Goal: Information Seeking & Learning: Understand process/instructions

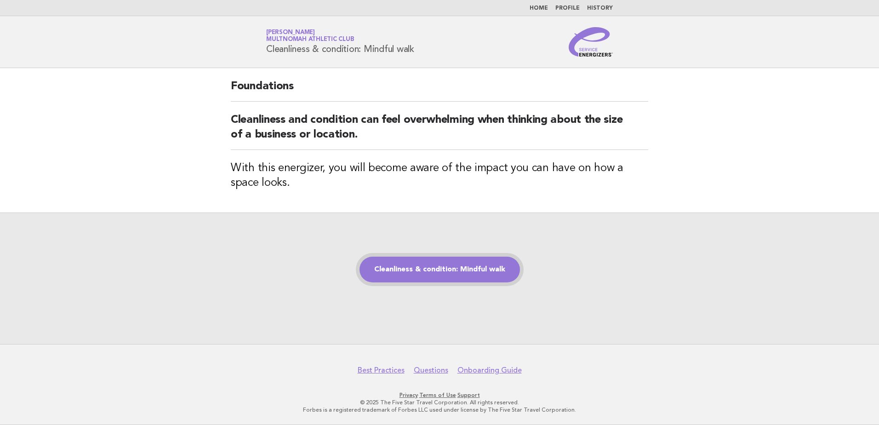
click at [427, 278] on link "Cleanliness & condition: Mindful walk" at bounding box center [440, 270] width 161 height 26
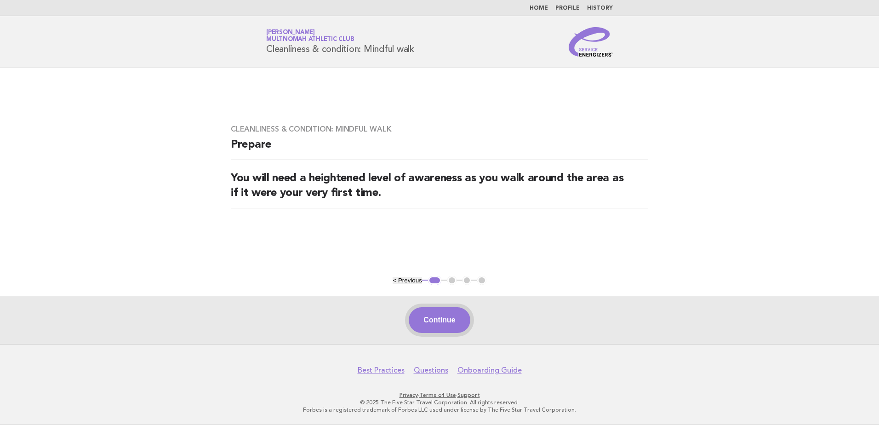
click at [448, 316] on button "Continue" at bounding box center [439, 320] width 61 height 26
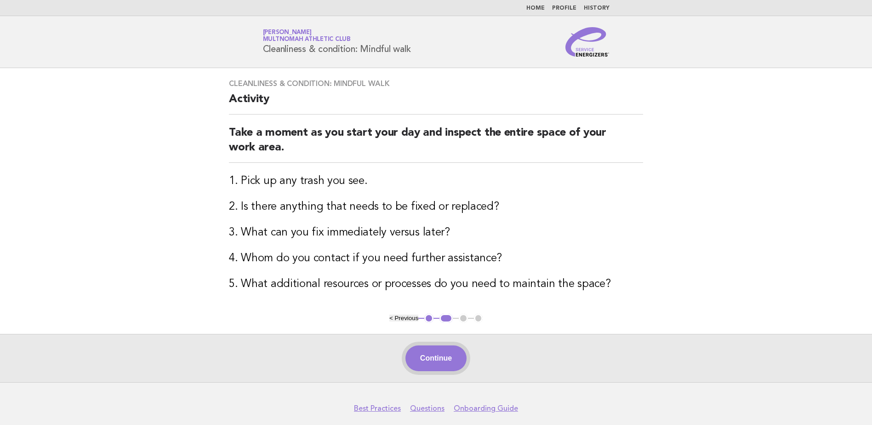
click at [458, 360] on button "Continue" at bounding box center [436, 358] width 61 height 26
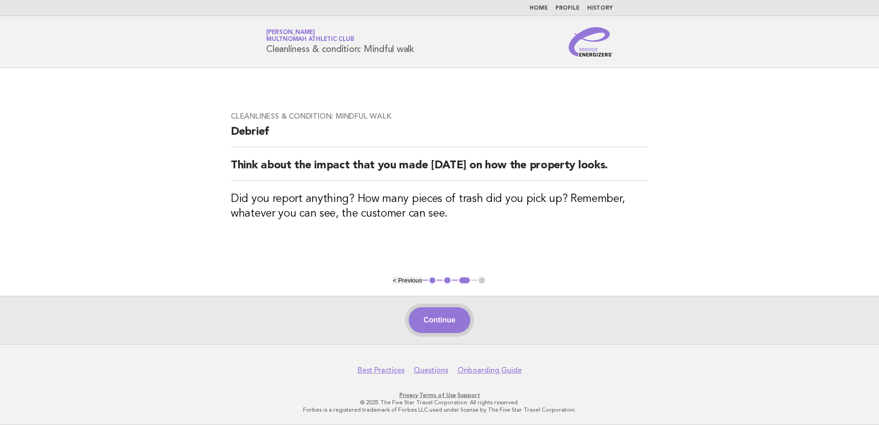
click at [448, 314] on button "Continue" at bounding box center [439, 320] width 61 height 26
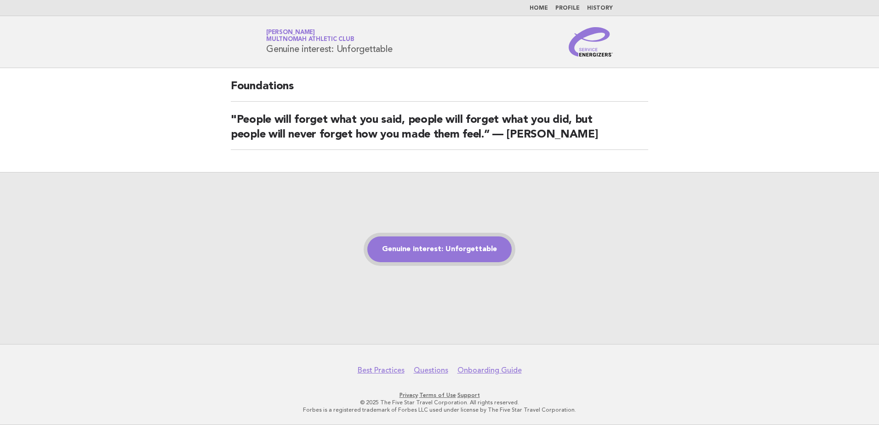
click at [412, 254] on link "Genuine interest: Unforgettable" at bounding box center [439, 249] width 144 height 26
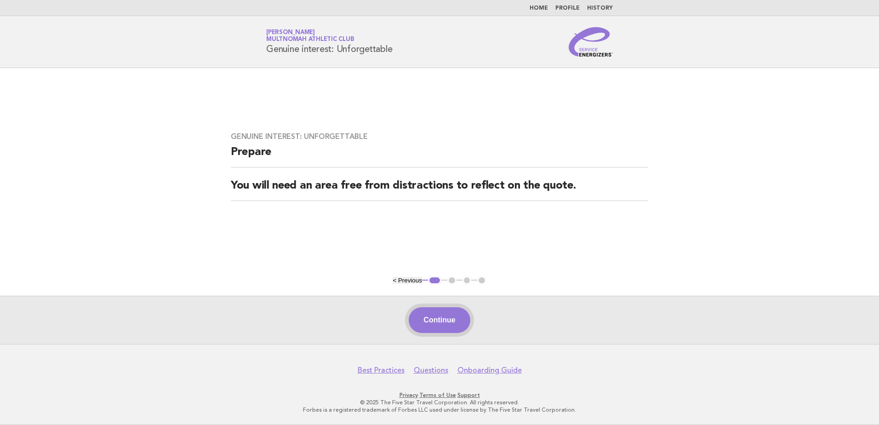
click at [448, 319] on button "Continue" at bounding box center [439, 320] width 61 height 26
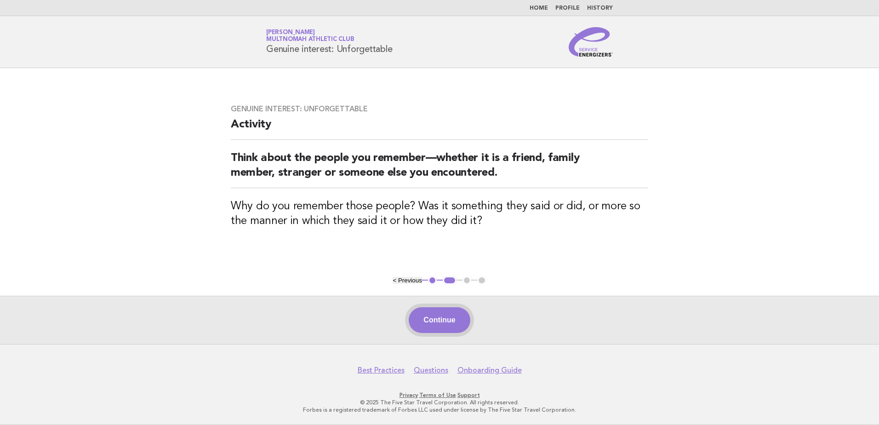
click at [451, 319] on button "Continue" at bounding box center [439, 320] width 61 height 26
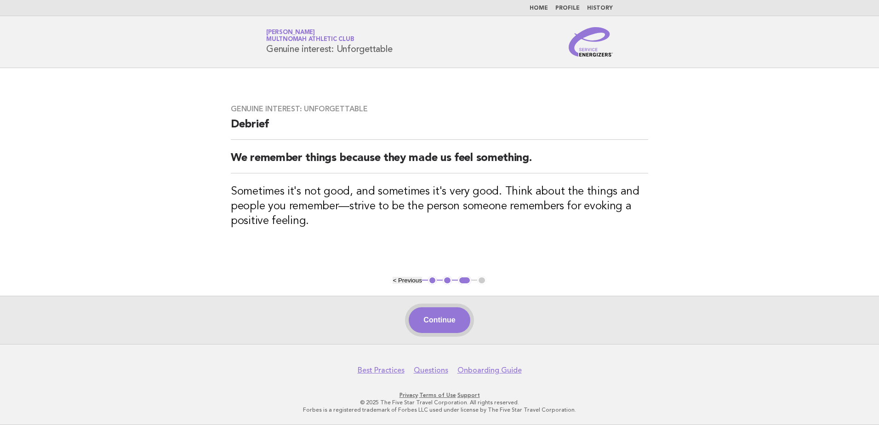
click at [430, 321] on button "Continue" at bounding box center [439, 320] width 61 height 26
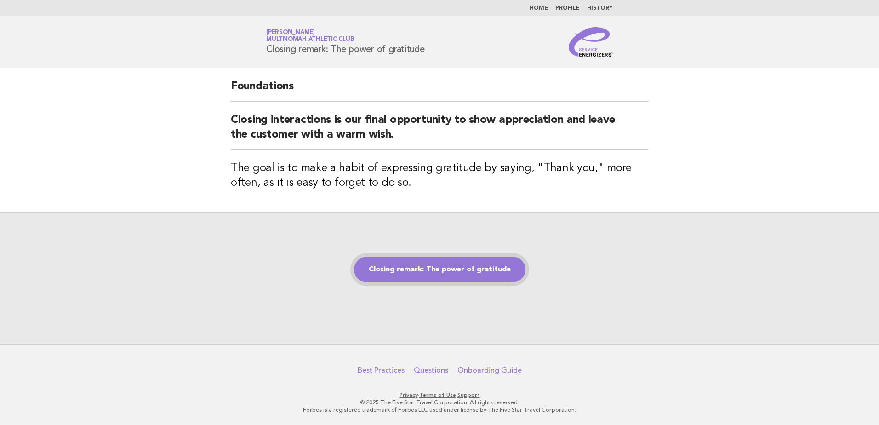
click at [453, 272] on link "Closing remark: The power of gratitude" at bounding box center [440, 270] width 172 height 26
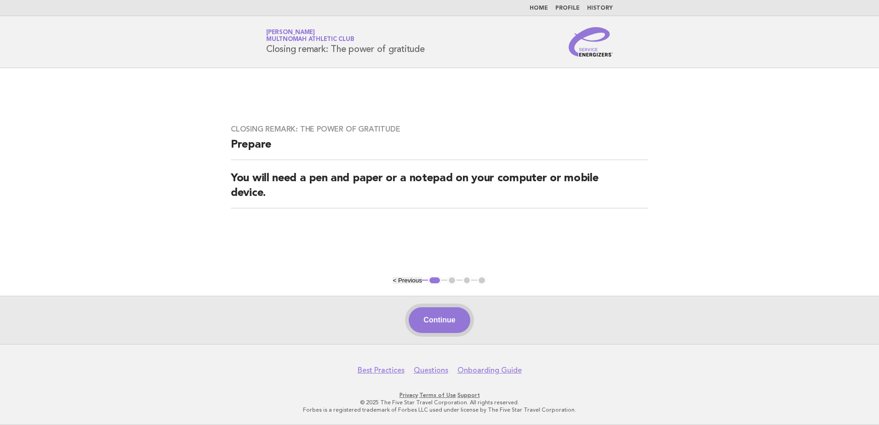
click at [410, 317] on button "Continue" at bounding box center [439, 320] width 61 height 26
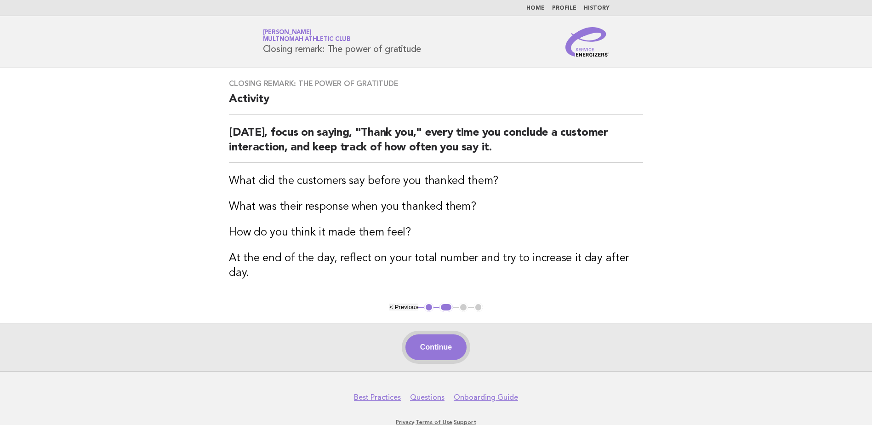
click at [447, 334] on button "Continue" at bounding box center [436, 347] width 61 height 26
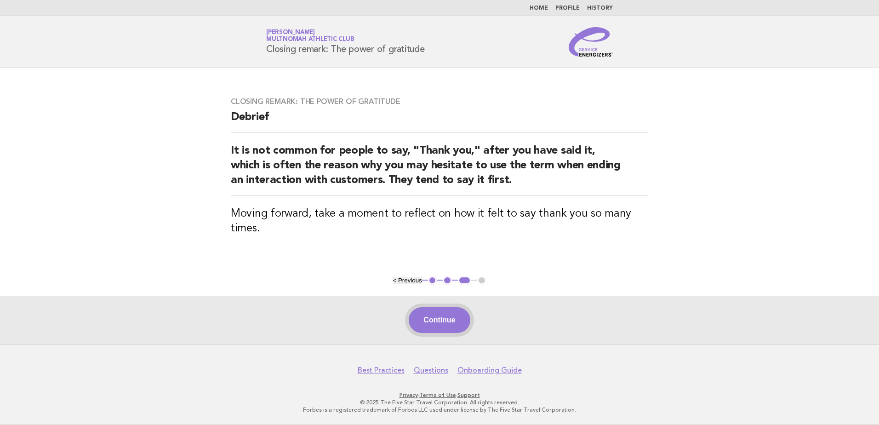
click at [438, 309] on button "Continue" at bounding box center [439, 320] width 61 height 26
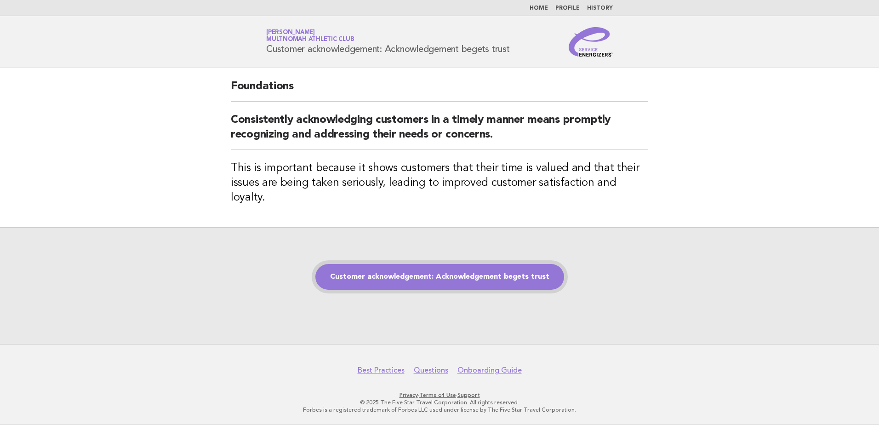
click at [507, 274] on link "Customer acknowledgement: Acknowledgement begets trust" at bounding box center [440, 277] width 249 height 26
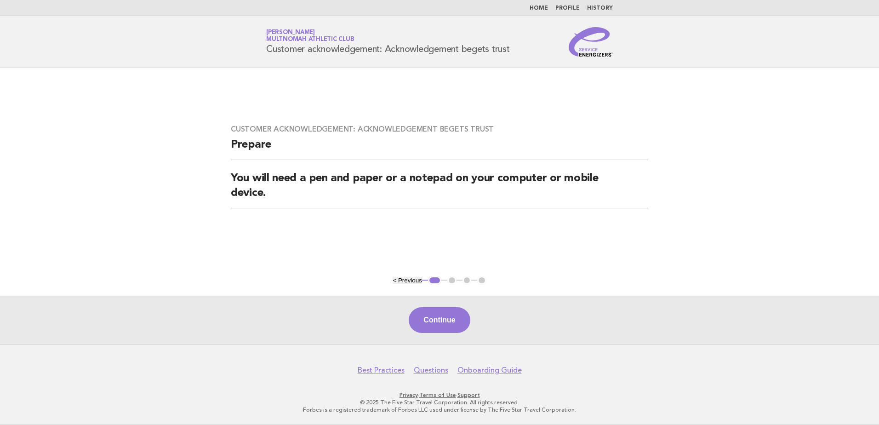
click at [440, 326] on button "Continue" at bounding box center [439, 320] width 61 height 26
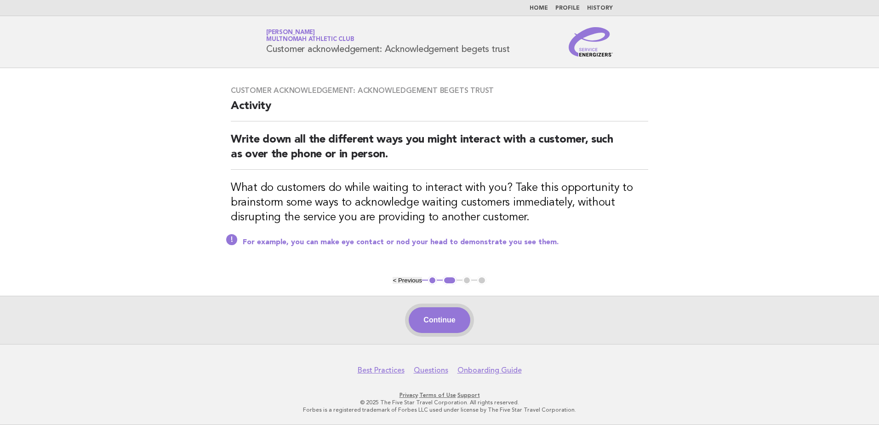
click at [450, 321] on button "Continue" at bounding box center [439, 320] width 61 height 26
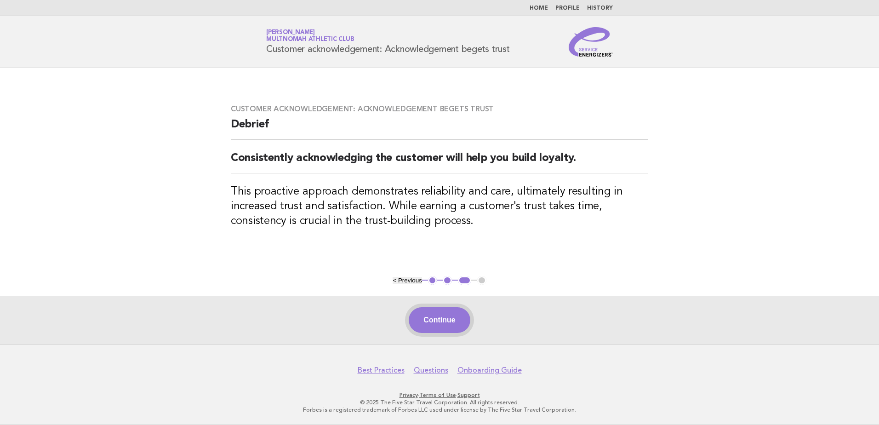
click at [461, 317] on button "Continue" at bounding box center [439, 320] width 61 height 26
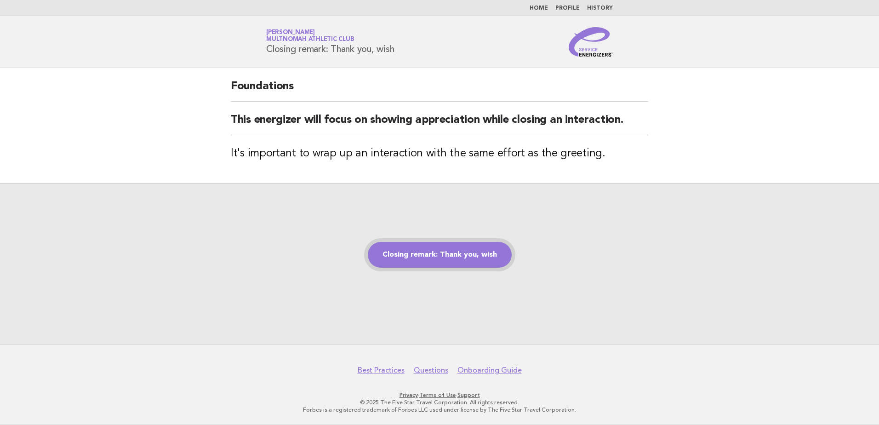
click at [474, 254] on link "Closing remark: Thank you, wish" at bounding box center [440, 255] width 144 height 26
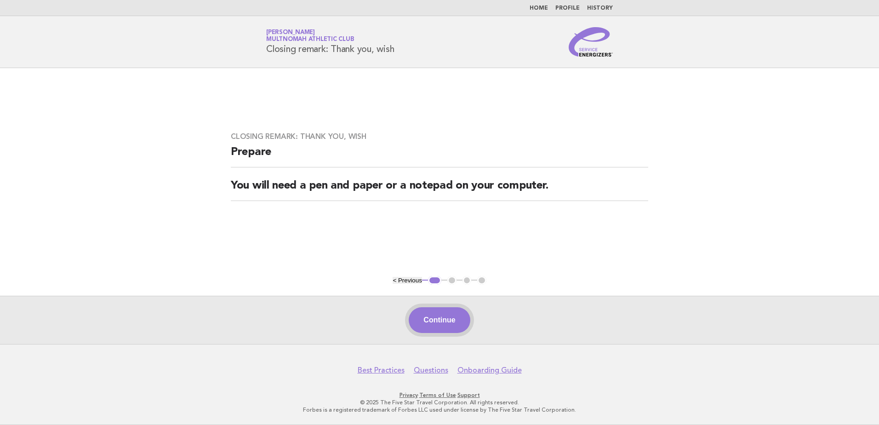
click at [440, 315] on button "Continue" at bounding box center [439, 320] width 61 height 26
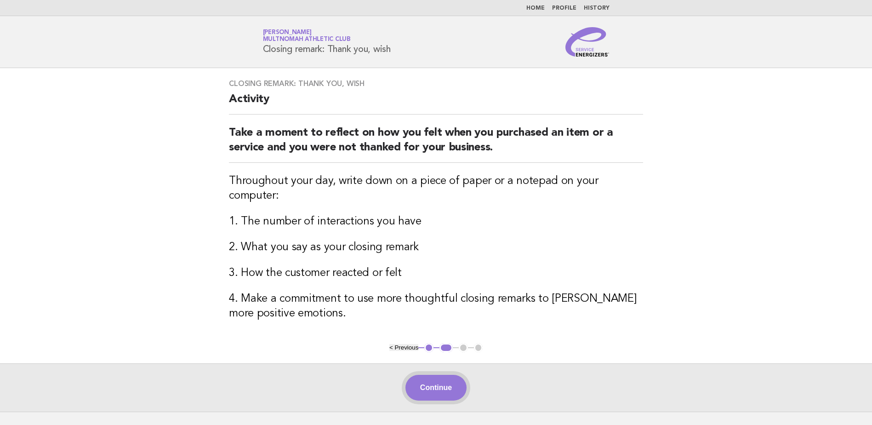
click at [440, 375] on button "Continue" at bounding box center [436, 388] width 61 height 26
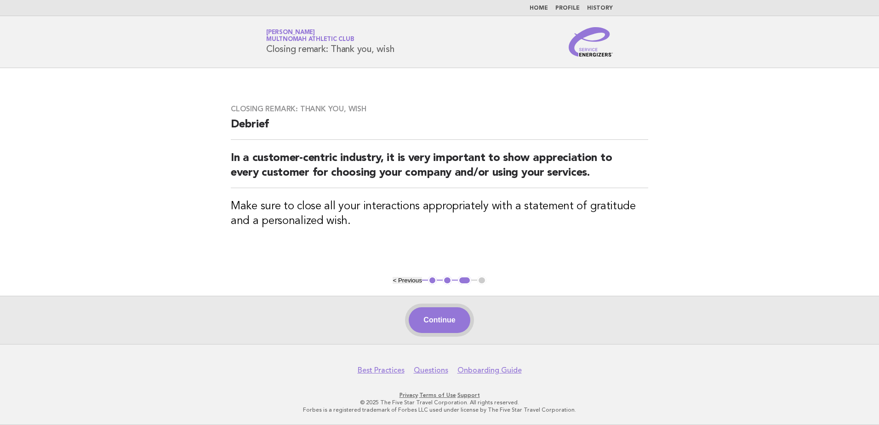
click at [446, 327] on button "Continue" at bounding box center [439, 320] width 61 height 26
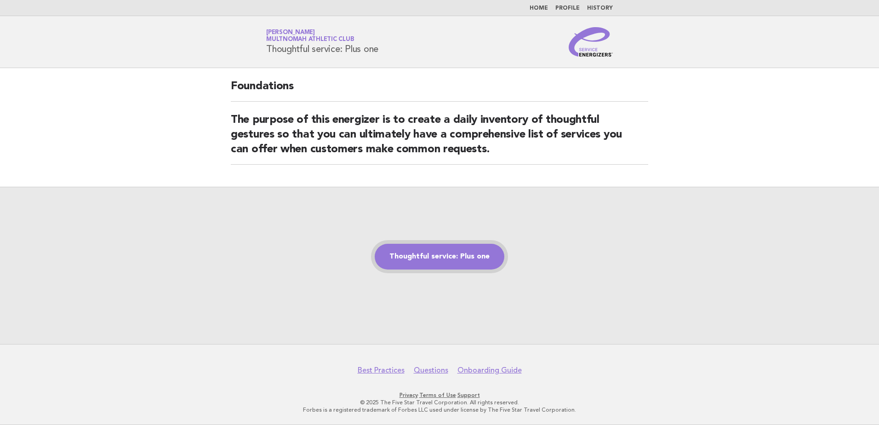
click at [418, 252] on link "Thoughtful service: Plus one" at bounding box center [440, 257] width 130 height 26
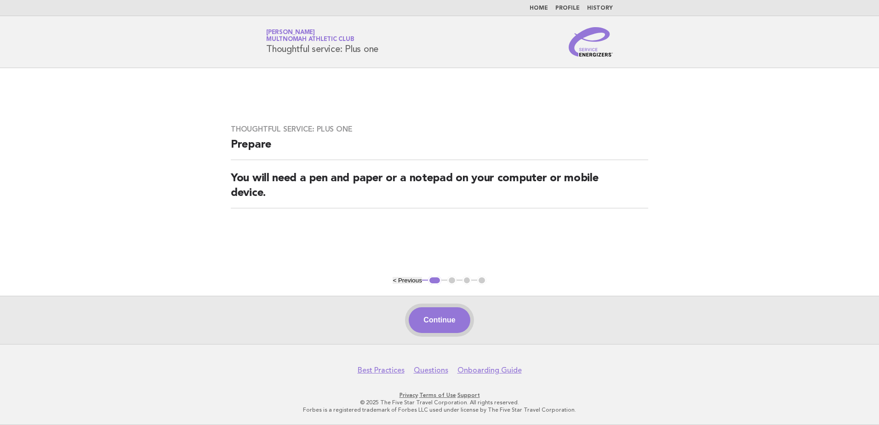
click at [451, 316] on button "Continue" at bounding box center [439, 320] width 61 height 26
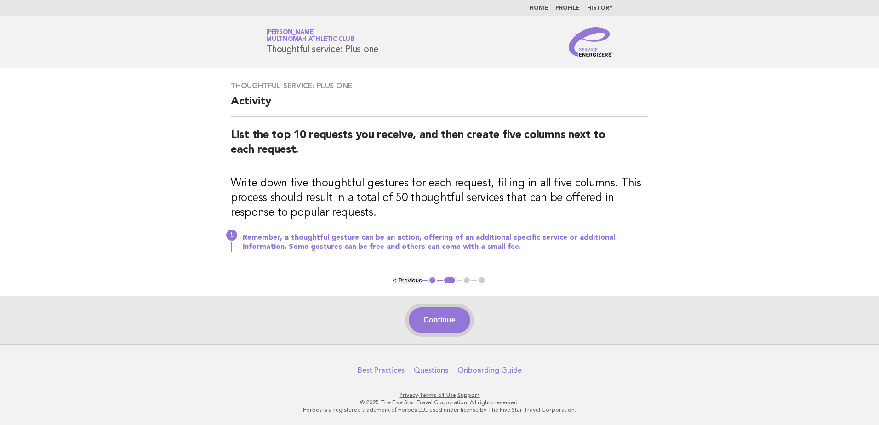
click at [447, 317] on button "Continue" at bounding box center [439, 320] width 61 height 26
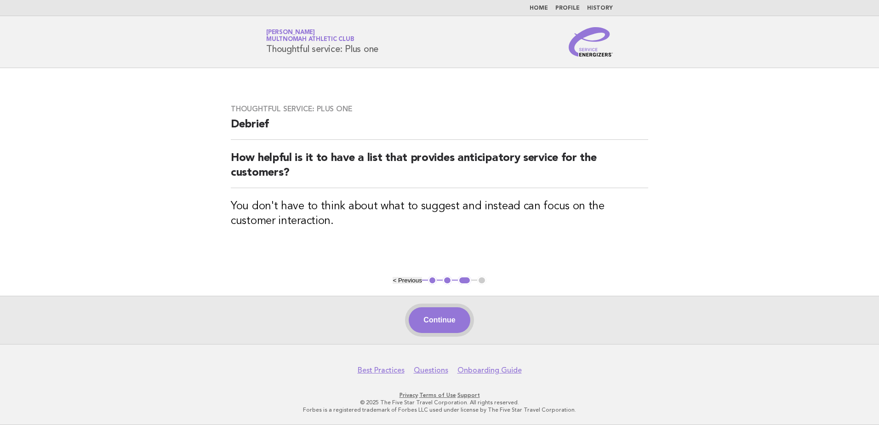
click at [452, 324] on button "Continue" at bounding box center [439, 320] width 61 height 26
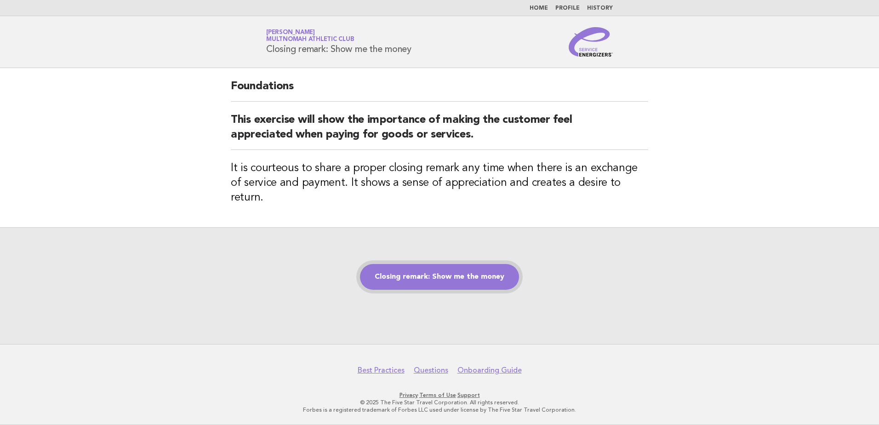
click at [430, 264] on link "Closing remark: Show me the money" at bounding box center [439, 277] width 159 height 26
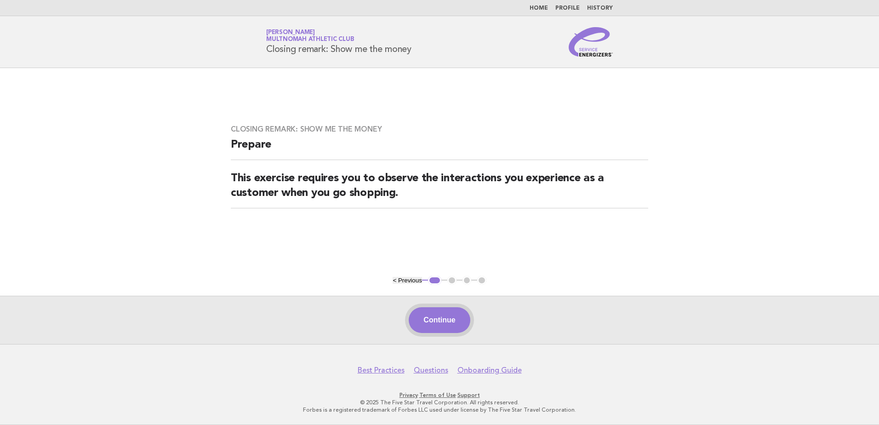
click at [429, 321] on button "Continue" at bounding box center [439, 320] width 61 height 26
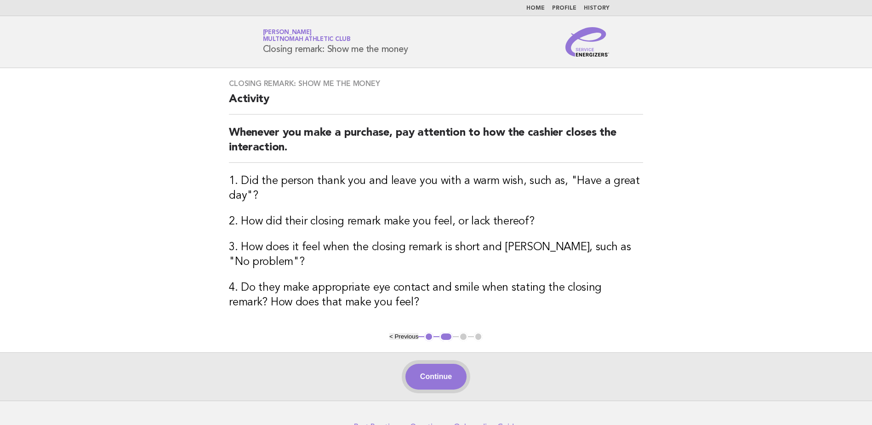
click at [428, 364] on button "Continue" at bounding box center [436, 377] width 61 height 26
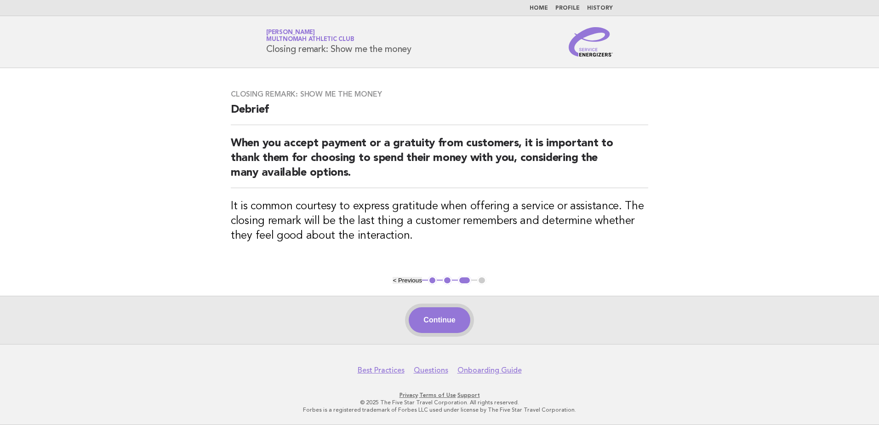
click at [440, 314] on button "Continue" at bounding box center [439, 320] width 61 height 26
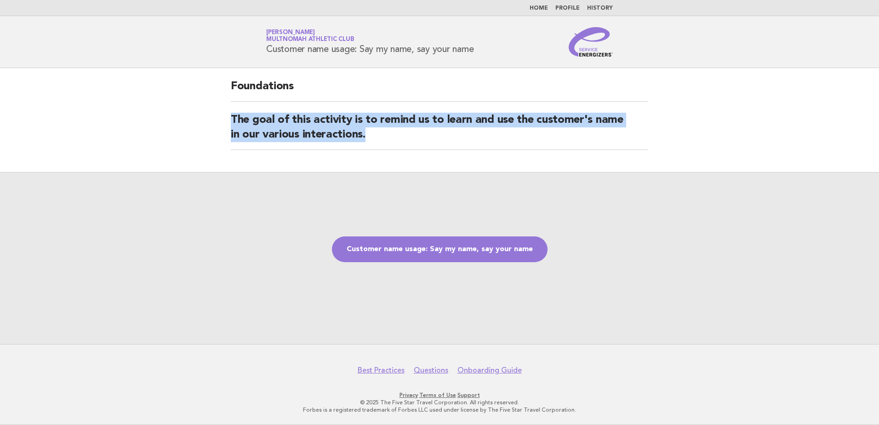
drag, startPoint x: 430, startPoint y: 134, endPoint x: 169, endPoint y: 107, distance: 262.6
click at [169, 107] on main "Foundations The goal of this activity is to remind us to learn and use the cust…" at bounding box center [439, 206] width 879 height 276
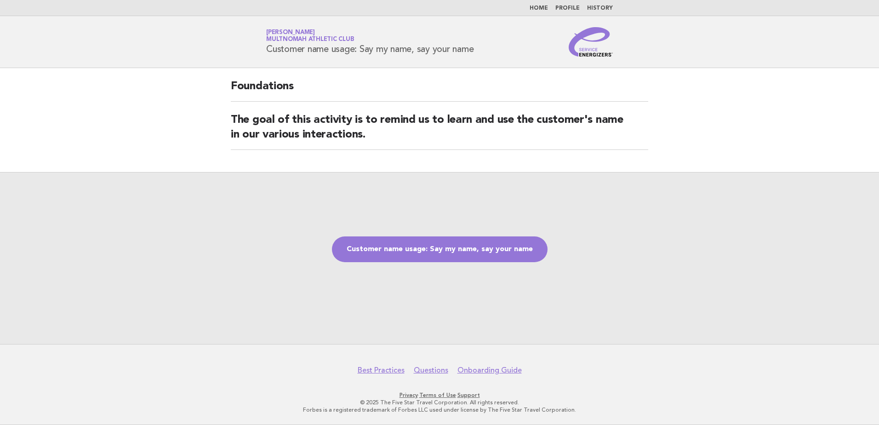
click at [410, 186] on div "Customer name usage: Say my name, say your name" at bounding box center [439, 258] width 879 height 172
click at [464, 249] on link "Customer name usage: Say my name, say your name" at bounding box center [440, 249] width 216 height 26
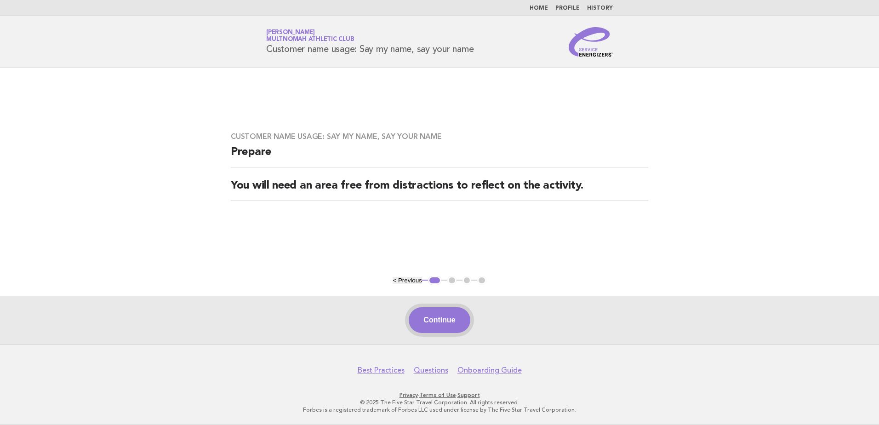
click at [419, 322] on button "Continue" at bounding box center [439, 320] width 61 height 26
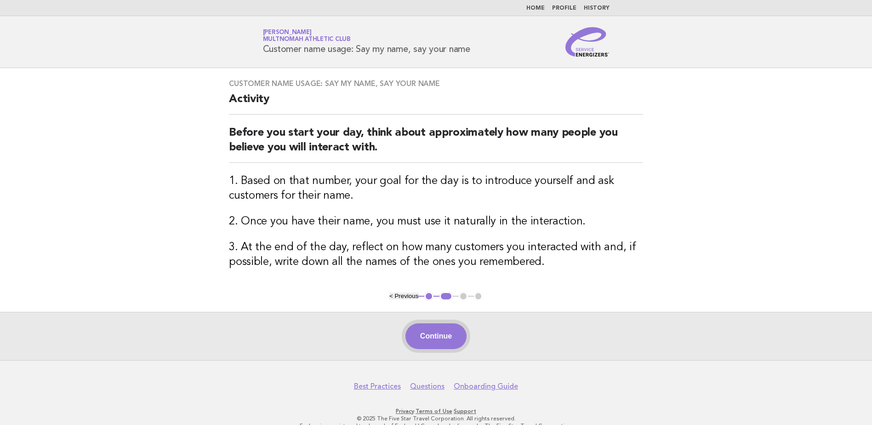
click at [441, 335] on button "Continue" at bounding box center [436, 336] width 61 height 26
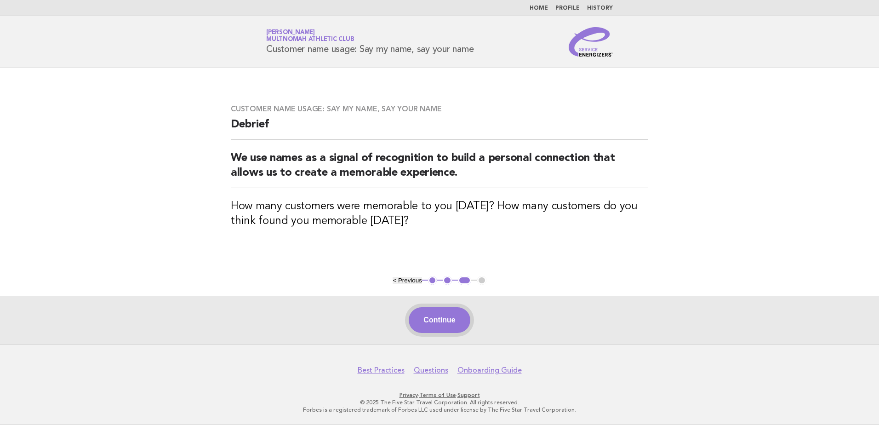
click at [447, 324] on button "Continue" at bounding box center [439, 320] width 61 height 26
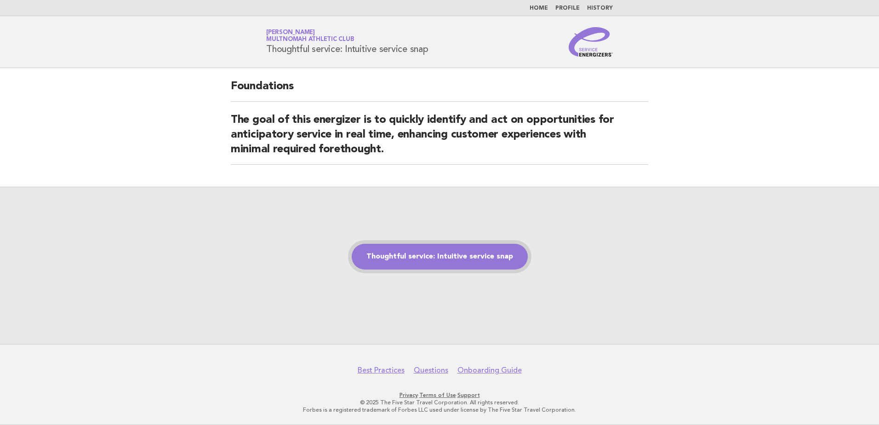
click at [454, 258] on link "Thoughtful service: Intuitive service snap" at bounding box center [440, 257] width 176 height 26
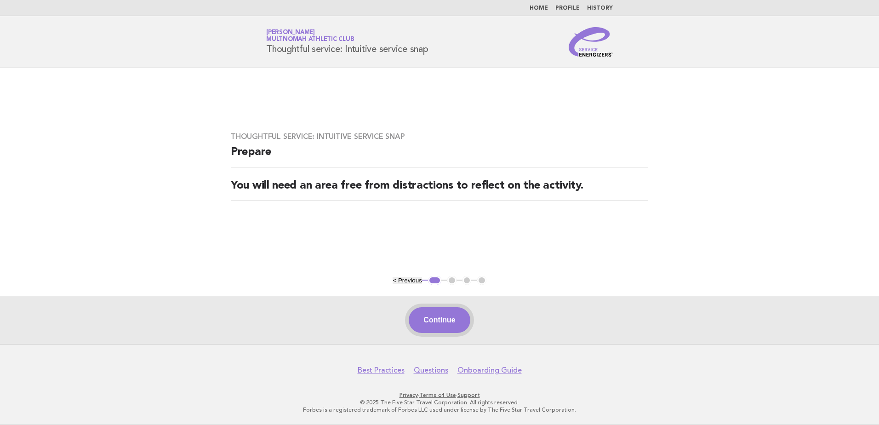
click at [440, 315] on button "Continue" at bounding box center [439, 320] width 61 height 26
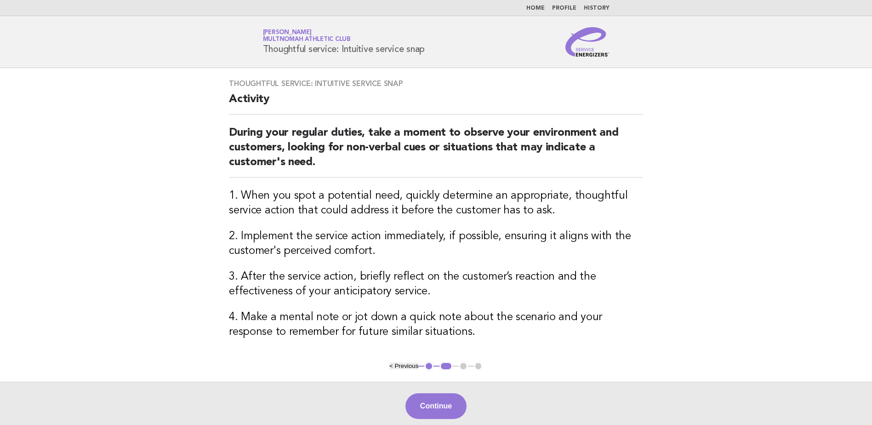
click at [236, 231] on h3 "2. Implement the service action immediately, if possible, ensuring it aligns wi…" at bounding box center [436, 243] width 414 height 29
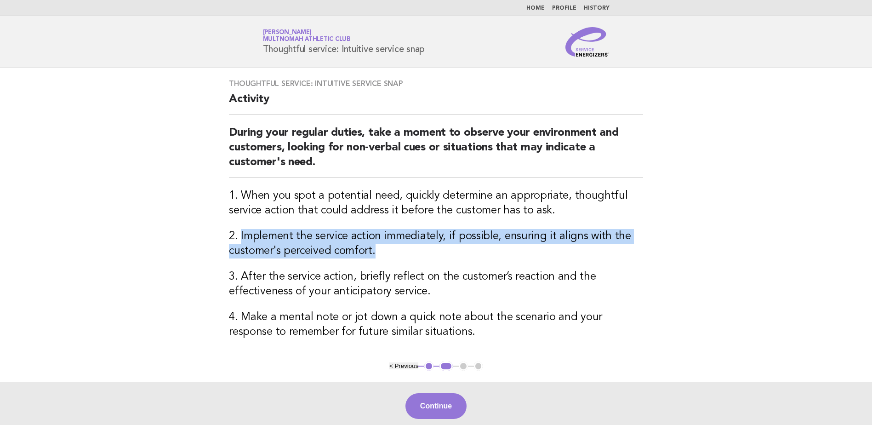
drag, startPoint x: 239, startPoint y: 232, endPoint x: 395, endPoint y: 247, distance: 156.6
click at [395, 247] on h3 "2. Implement the service action immediately, if possible, ensuring it aligns wi…" at bounding box center [436, 243] width 414 height 29
click at [447, 407] on button "Continue" at bounding box center [436, 406] width 61 height 26
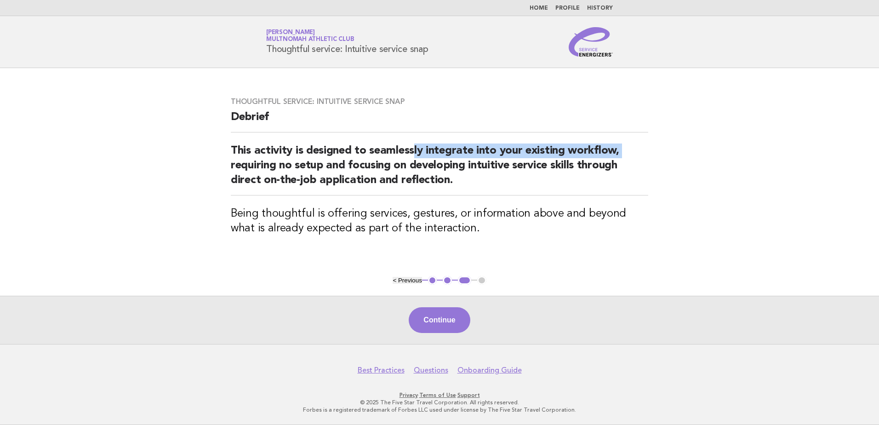
drag, startPoint x: 209, startPoint y: 161, endPoint x: 416, endPoint y: 156, distance: 206.6
click at [416, 156] on main "Thoughtful service: Intuitive service snap Debrief This activity is designed to…" at bounding box center [439, 206] width 879 height 276
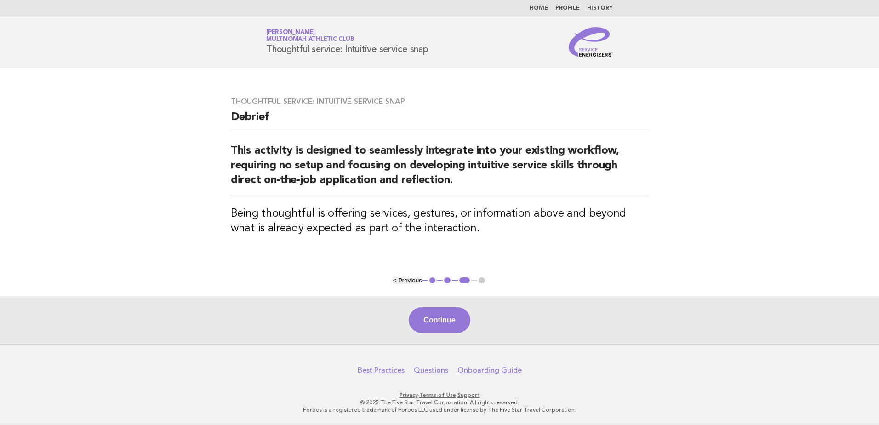
drag, startPoint x: 416, startPoint y: 156, endPoint x: 431, endPoint y: 163, distance: 17.1
click at [431, 163] on h2 "This activity is designed to seamlessly integrate into your existing workflow, …" at bounding box center [440, 169] width 418 height 52
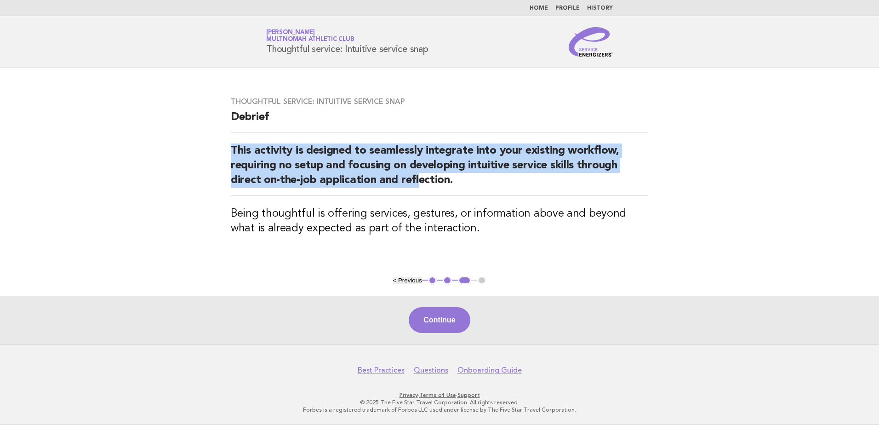
drag, startPoint x: 226, startPoint y: 148, endPoint x: 416, endPoint y: 182, distance: 193.0
click at [416, 182] on div "Thoughtful service: Intuitive service snap Debrief This activity is designed to…" at bounding box center [440, 172] width 440 height 172
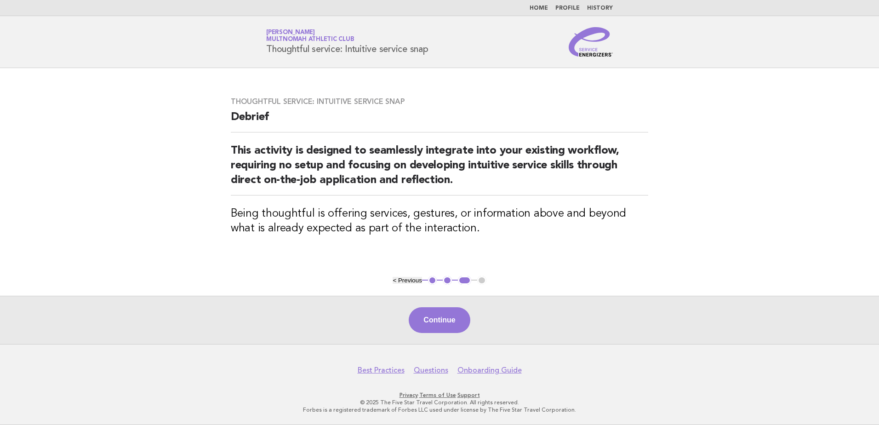
drag, startPoint x: 416, startPoint y: 182, endPoint x: 481, endPoint y: 182, distance: 65.3
click at [481, 182] on h2 "This activity is designed to seamlessly integrate into your existing workflow, …" at bounding box center [440, 169] width 418 height 52
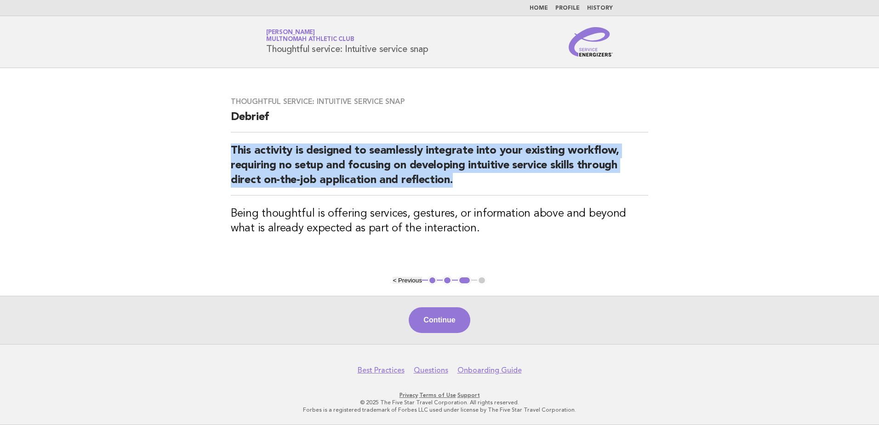
drag, startPoint x: 481, startPoint y: 182, endPoint x: 220, endPoint y: 139, distance: 264.7
click at [220, 139] on div "Thoughtful service: Intuitive service snap Debrief This activity is designed to…" at bounding box center [440, 172] width 440 height 172
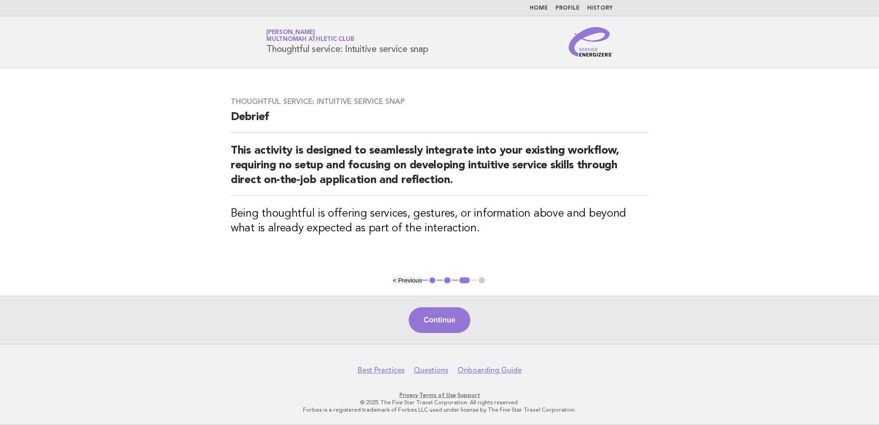
drag, startPoint x: 320, startPoint y: 206, endPoint x: 319, endPoint y: 211, distance: 5.6
click at [319, 211] on div "Thoughtful service: Intuitive service snap Debrief This activity is designed to…" at bounding box center [440, 172] width 440 height 172
drag, startPoint x: 319, startPoint y: 211, endPoint x: 324, endPoint y: 228, distance: 17.8
click at [324, 228] on h3 "Being thoughtful is offering services, gestures, or information above and beyon…" at bounding box center [440, 221] width 418 height 29
click at [439, 319] on button "Continue" at bounding box center [439, 320] width 61 height 26
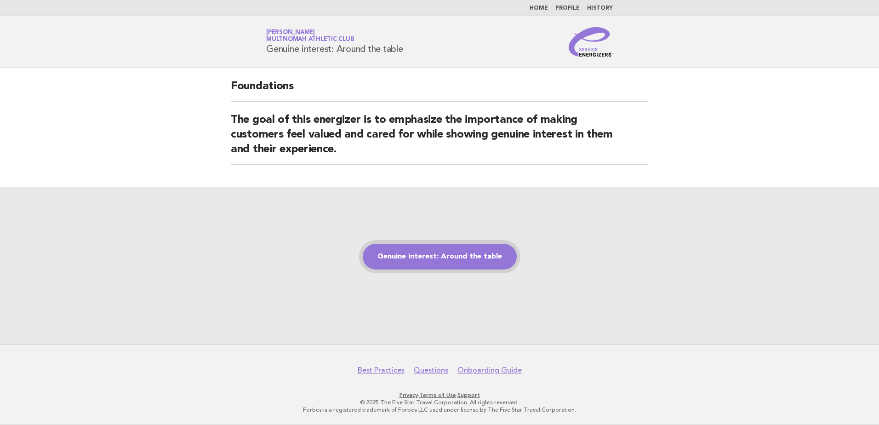
click at [428, 264] on link "Genuine interest: Around the table" at bounding box center [440, 257] width 154 height 26
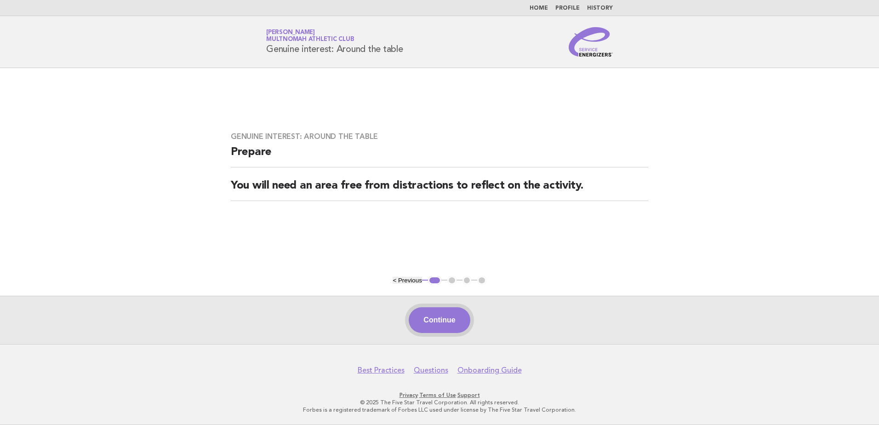
click at [449, 324] on button "Continue" at bounding box center [439, 320] width 61 height 26
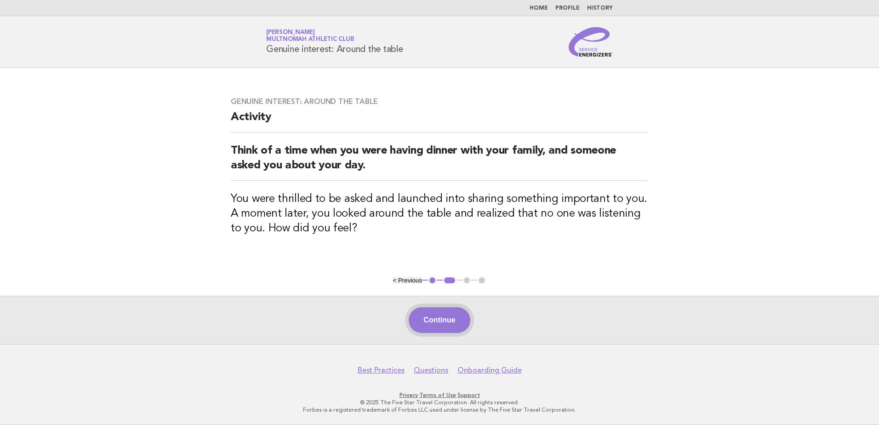
click at [443, 316] on button "Continue" at bounding box center [439, 320] width 61 height 26
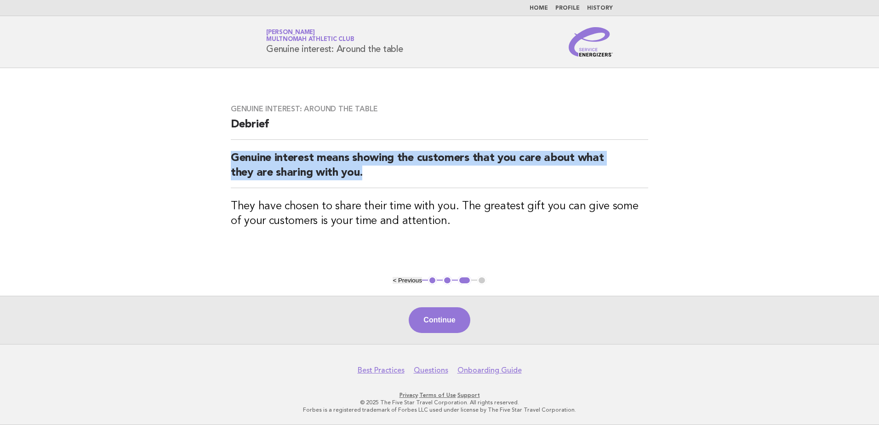
drag, startPoint x: 230, startPoint y: 159, endPoint x: 398, endPoint y: 172, distance: 168.9
click at [398, 172] on div "Genuine interest: Around the table Debrief Genuine interest means showing the c…" at bounding box center [440, 171] width 440 height 157
click at [463, 323] on button "Continue" at bounding box center [439, 320] width 61 height 26
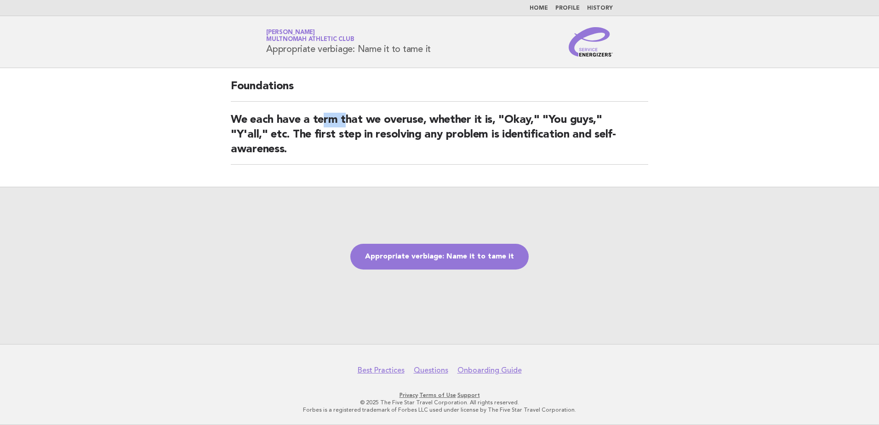
drag, startPoint x: 342, startPoint y: 111, endPoint x: 355, endPoint y: 111, distance: 12.9
click at [355, 111] on div "Foundations We each have a term that we overuse, whether it is, "Okay," "You gu…" at bounding box center [440, 127] width 440 height 119
drag, startPoint x: 355, startPoint y: 111, endPoint x: 428, endPoint y: 116, distance: 73.8
click at [428, 116] on h2 "We each have a term that we overuse, whether it is, "Okay," "You guys," "Y'all,…" at bounding box center [440, 139] width 418 height 52
click at [459, 247] on link "Appropriate verbiage: Name it to tame it" at bounding box center [439, 257] width 178 height 26
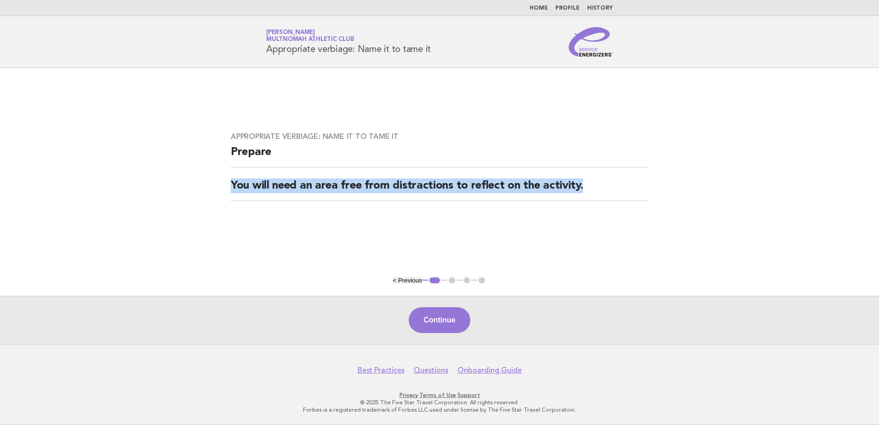
drag, startPoint x: 225, startPoint y: 184, endPoint x: 609, endPoint y: 174, distance: 384.6
click at [609, 174] on div "Appropriate verbiage: Name it to tame it Prepare You will need an area free fro…" at bounding box center [440, 172] width 440 height 102
click at [441, 316] on button "Continue" at bounding box center [439, 320] width 61 height 26
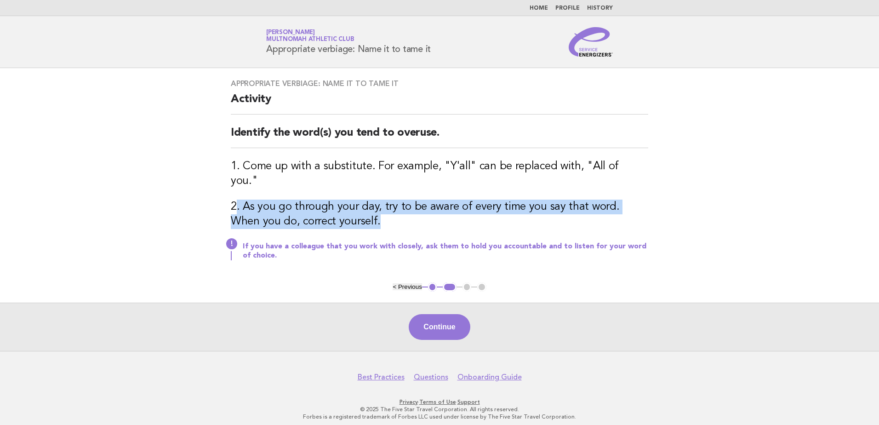
drag, startPoint x: 234, startPoint y: 199, endPoint x: 382, endPoint y: 207, distance: 148.3
click at [382, 207] on h3 "2. As you go through your day, try to be aware of every time you say that word.…" at bounding box center [440, 214] width 418 height 29
click at [449, 325] on button "Continue" at bounding box center [439, 327] width 61 height 26
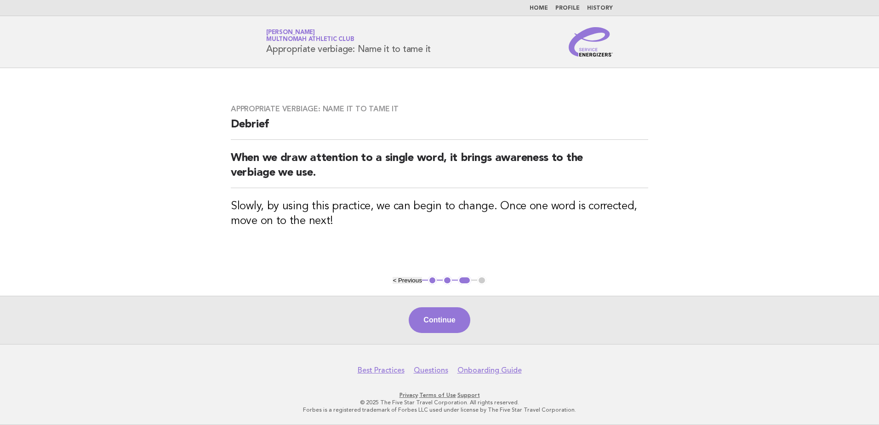
click at [324, 215] on h3 "Slowly, by using this practice, we can begin to change. Once one word is correc…" at bounding box center [440, 213] width 418 height 29
click at [456, 327] on button "Continue" at bounding box center [439, 320] width 61 height 26
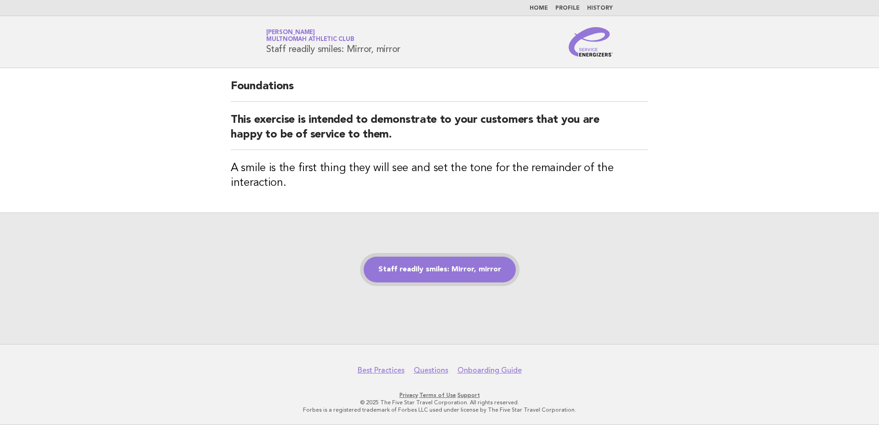
click at [441, 278] on link "Staff readily smiles: Mirror, mirror" at bounding box center [440, 270] width 152 height 26
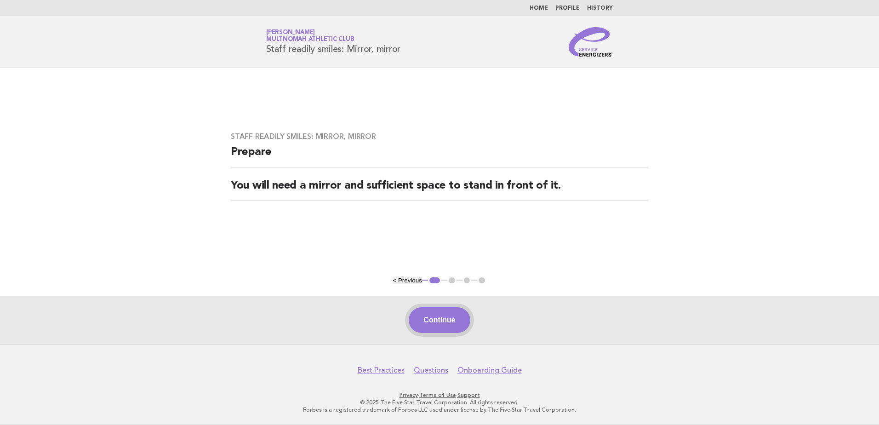
click at [441, 321] on button "Continue" at bounding box center [439, 320] width 61 height 26
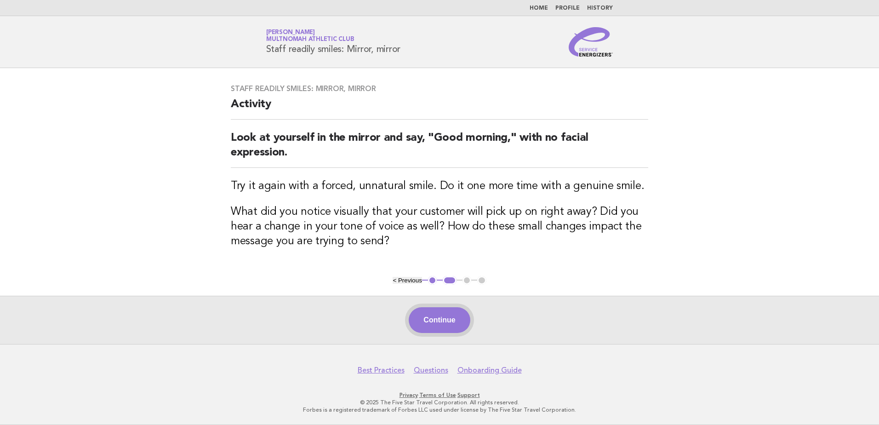
click at [455, 323] on button "Continue" at bounding box center [439, 320] width 61 height 26
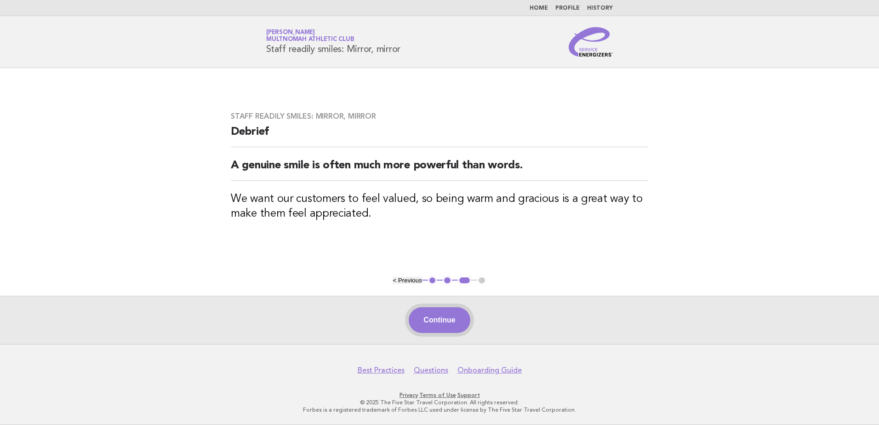
click at [452, 321] on button "Continue" at bounding box center [439, 320] width 61 height 26
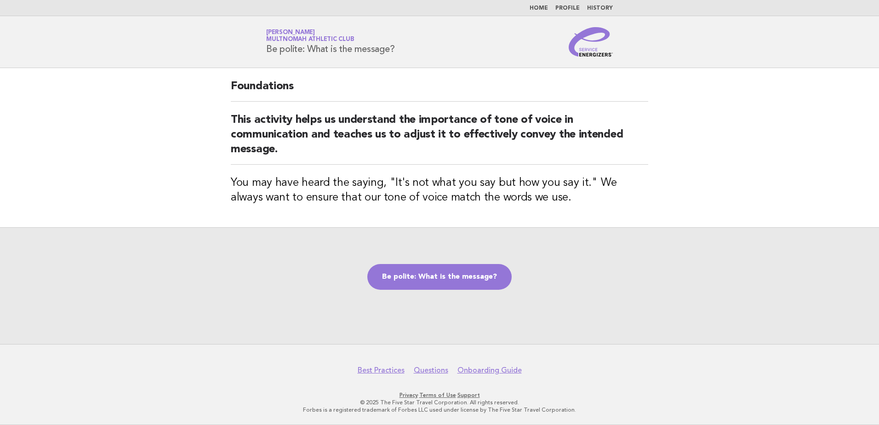
click at [315, 211] on div "Foundations This activity helps us understand the importance of tone of voice i…" at bounding box center [440, 147] width 440 height 159
click at [421, 286] on link "Be polite: What is the message?" at bounding box center [439, 277] width 144 height 26
